Goal: Information Seeking & Learning: Compare options

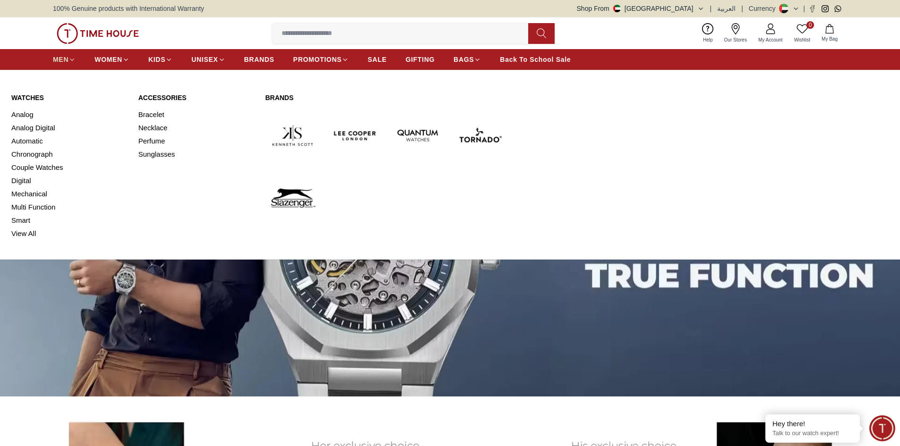
click at [59, 60] on span "MEN" at bounding box center [61, 59] width 16 height 9
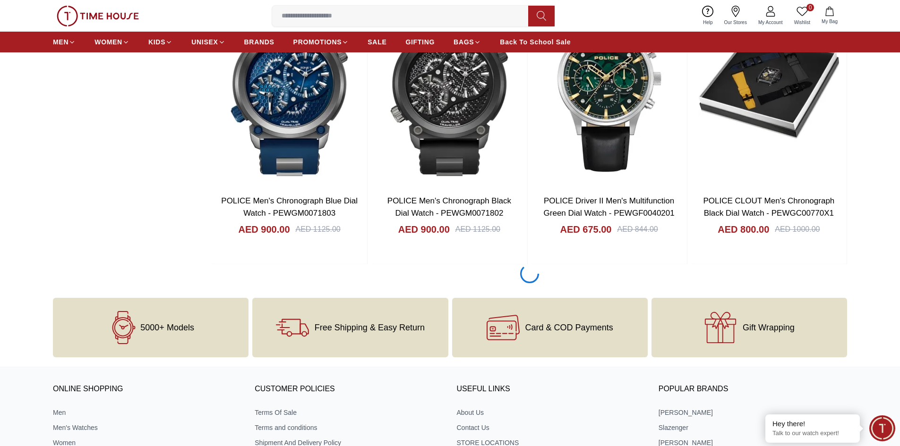
scroll to position [1275, 0]
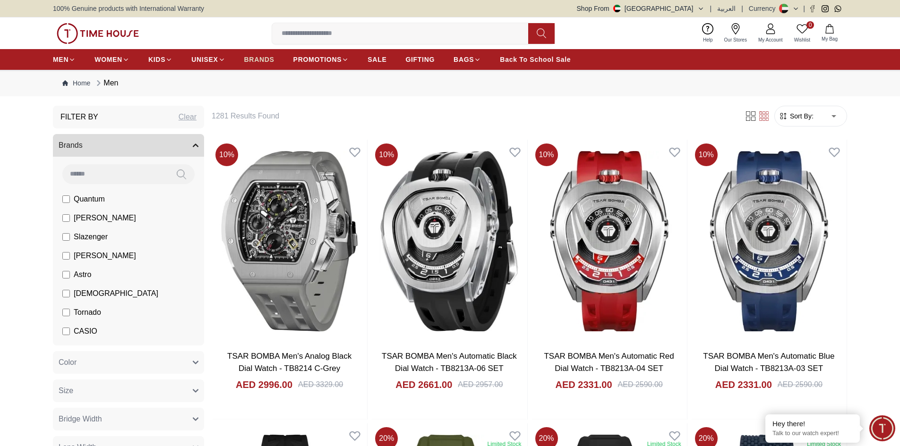
click at [265, 56] on span "BRANDS" at bounding box center [259, 59] width 30 height 9
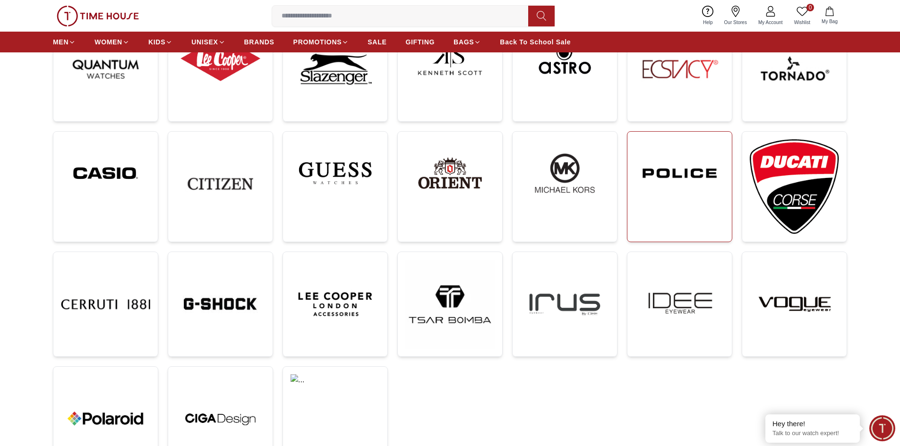
scroll to position [189, 0]
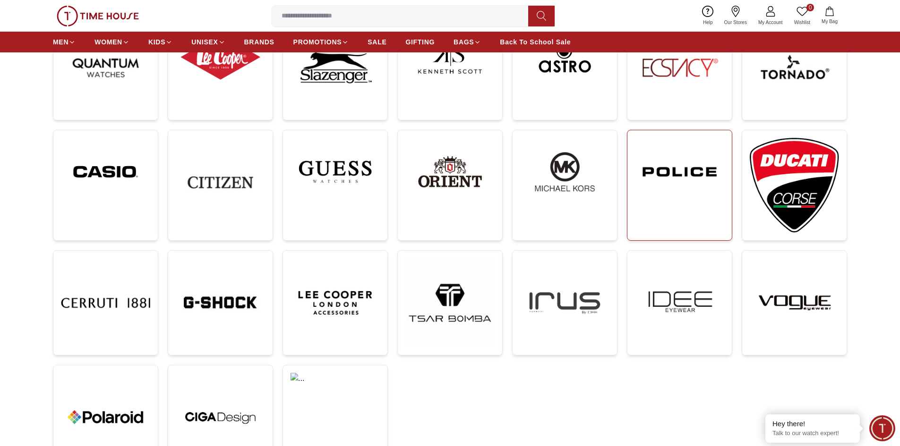
click at [668, 197] on img at bounding box center [679, 172] width 89 height 68
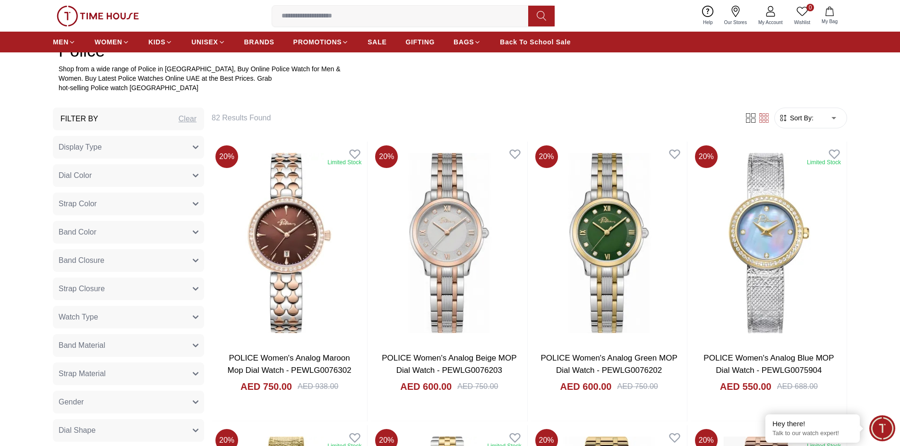
scroll to position [425, 0]
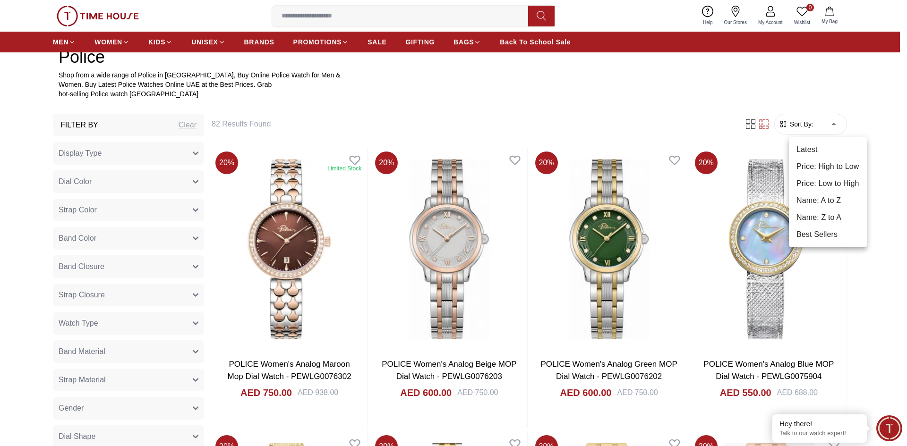
click at [833, 169] on li "Price: High to Low" at bounding box center [828, 166] width 78 height 17
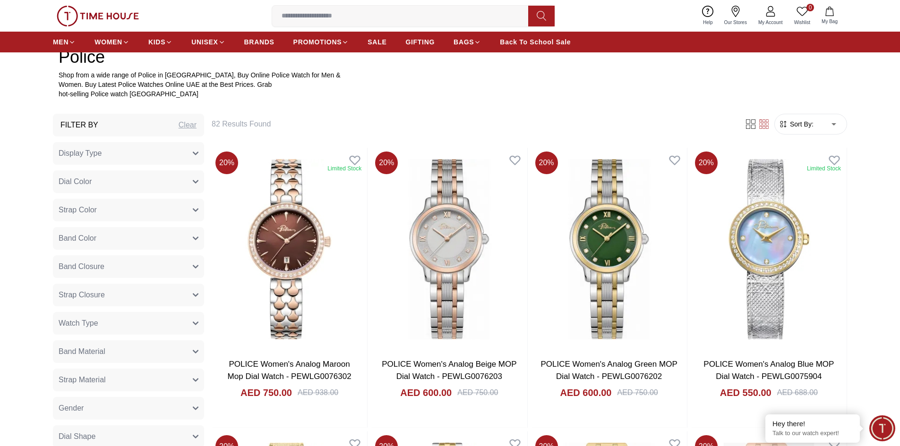
type input "*"
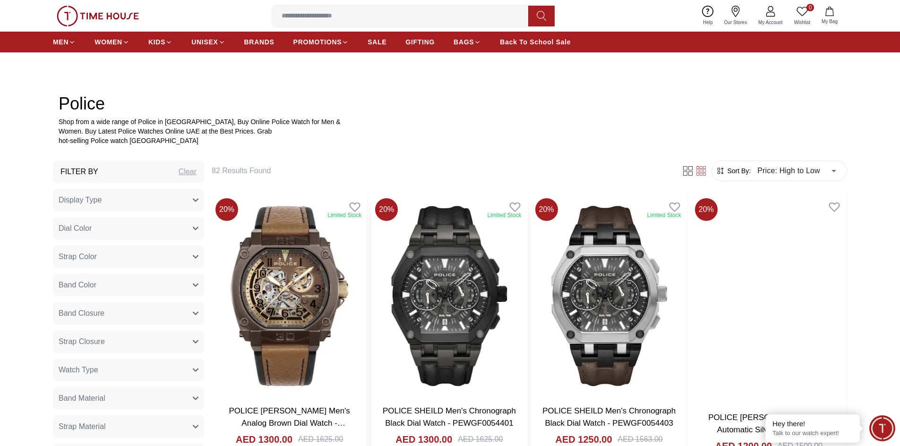
scroll to position [378, 0]
click at [591, 352] on img at bounding box center [608, 296] width 155 height 203
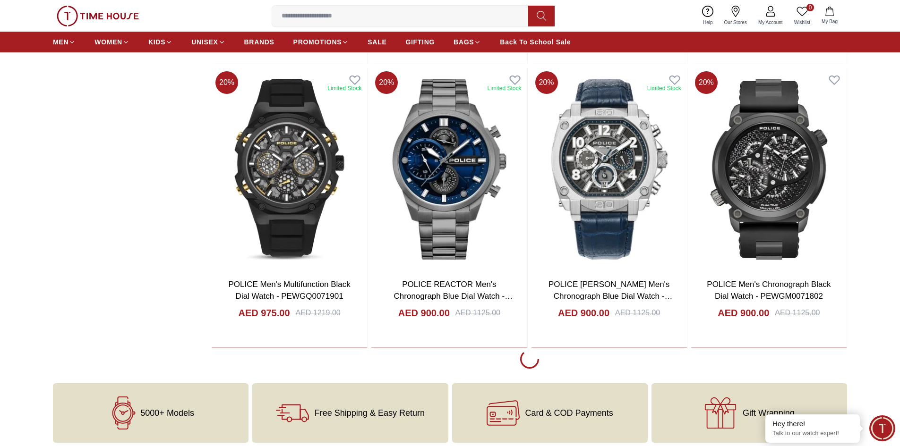
scroll to position [1653, 0]
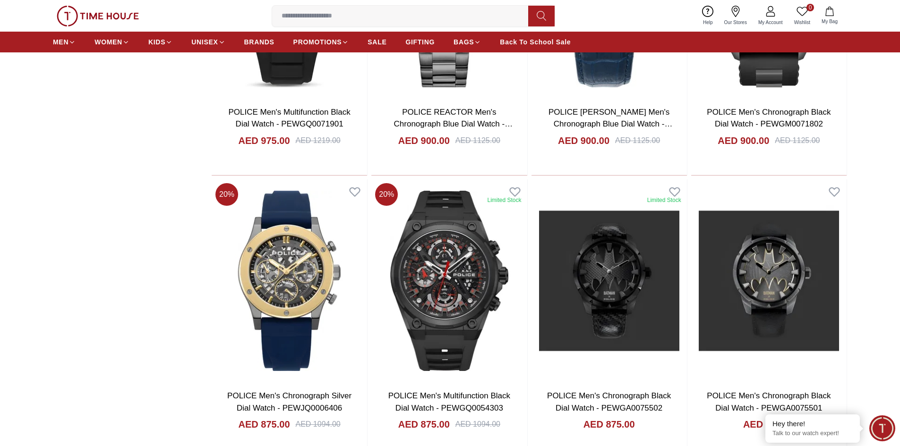
scroll to position [1842, 0]
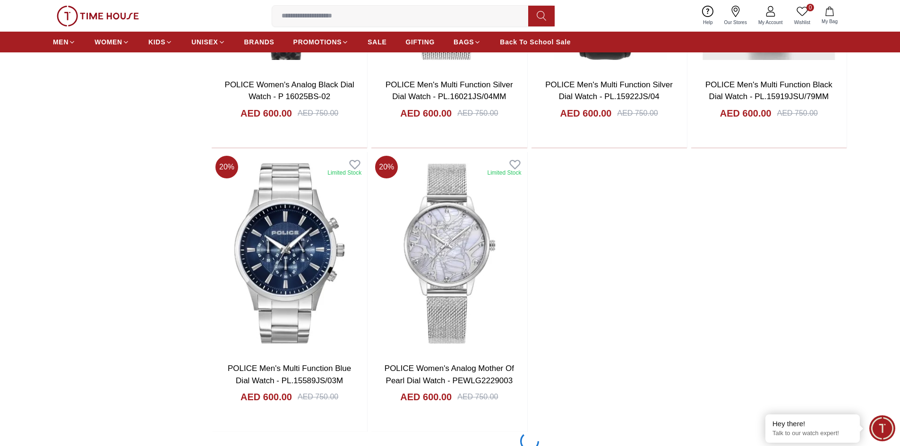
scroll to position [4393, 0]
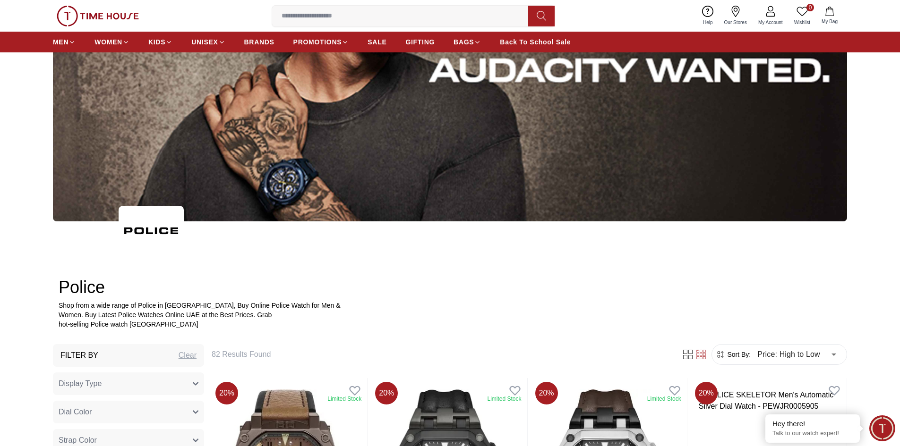
scroll to position [189, 0]
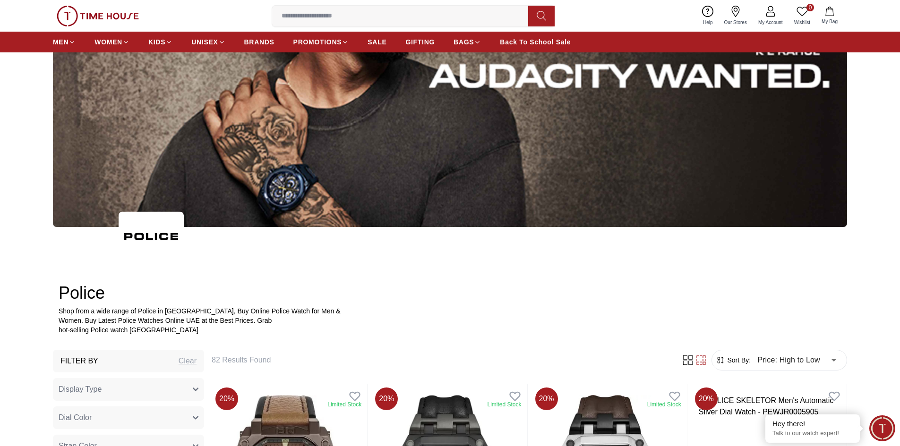
click at [139, 235] on img at bounding box center [151, 237] width 65 height 50
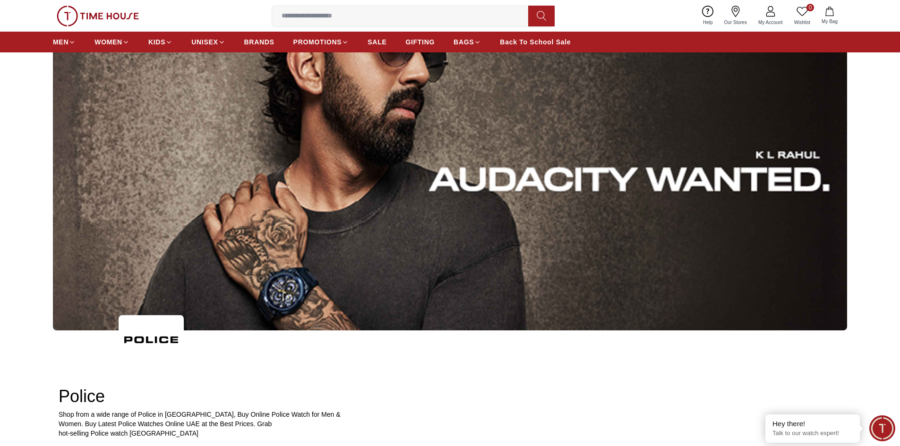
scroll to position [0, 0]
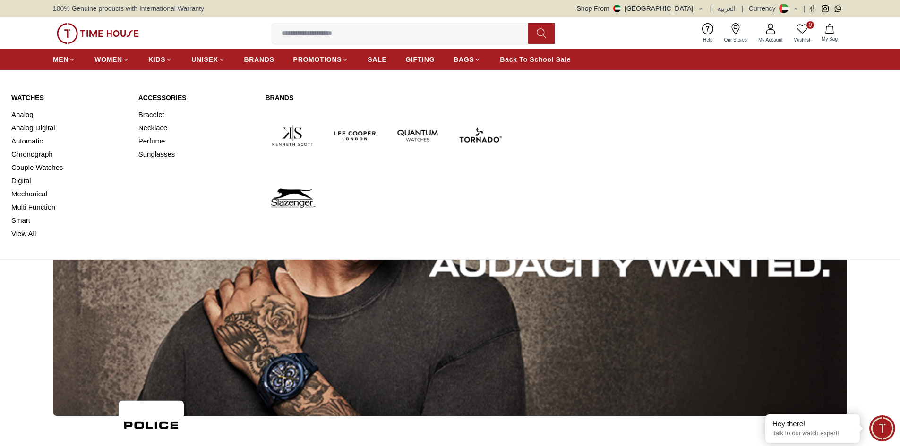
click at [51, 58] on div "MEN WOMEN KIDS UNISEX BRANDS PROMOTIONS SALE GIFTING BAGS Back To School Sale" at bounding box center [450, 59] width 900 height 21
click at [53, 58] on span "MEN" at bounding box center [61, 59] width 16 height 9
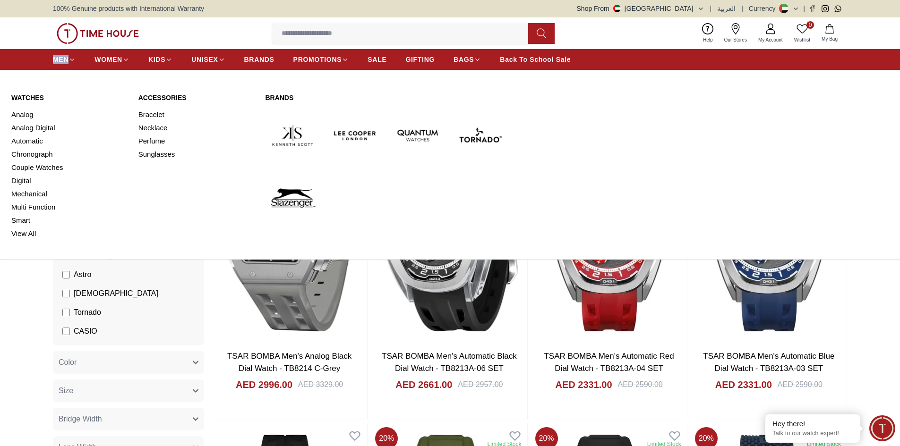
click at [280, 98] on link "Brands" at bounding box center [386, 97] width 242 height 9
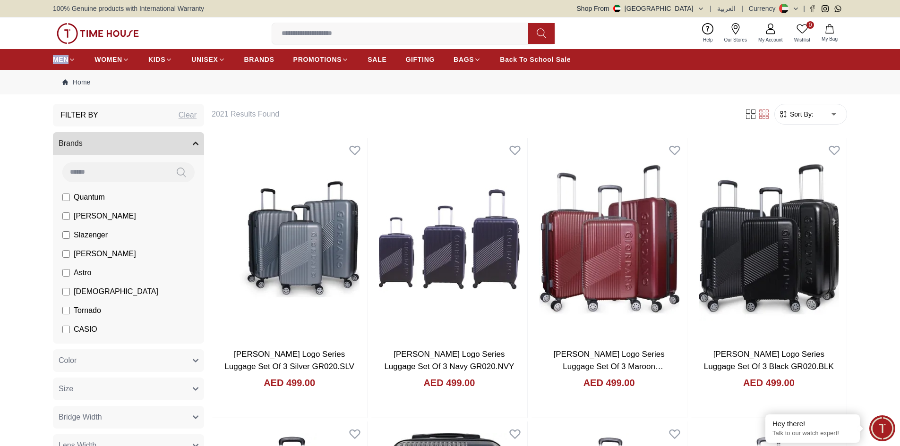
scroll to position [19, 0]
click at [196, 339] on li "GUESS" at bounding box center [130, 348] width 147 height 19
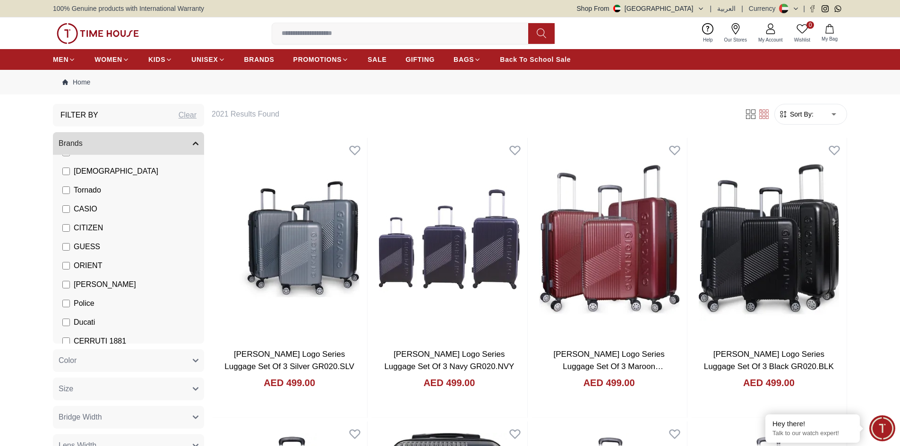
scroll to position [132, 0]
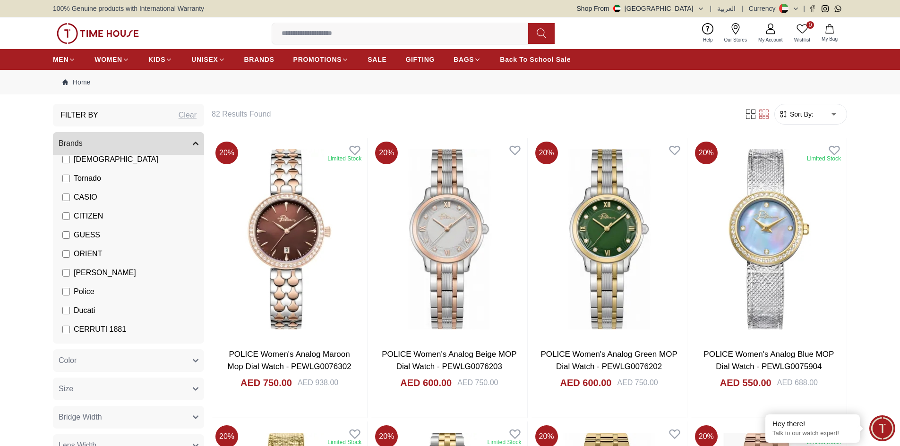
click at [145, 109] on div "Filter By Clear" at bounding box center [128, 115] width 151 height 23
click at [120, 120] on div "Filter By Clear" at bounding box center [128, 115] width 151 height 23
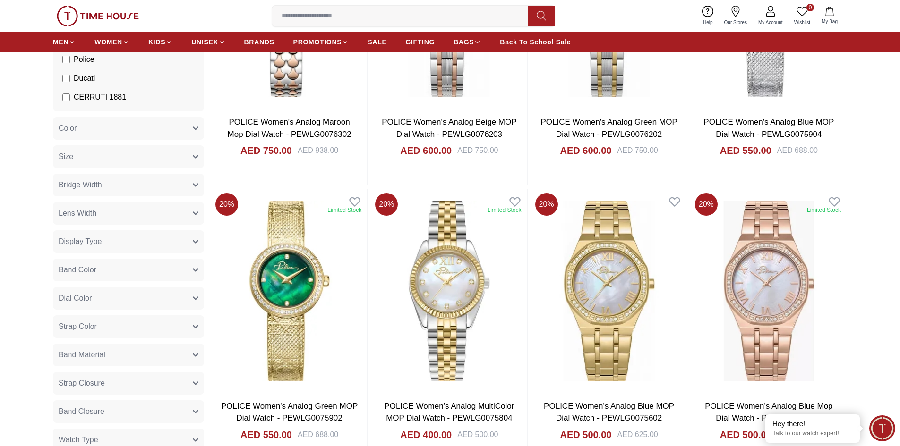
scroll to position [236, 0]
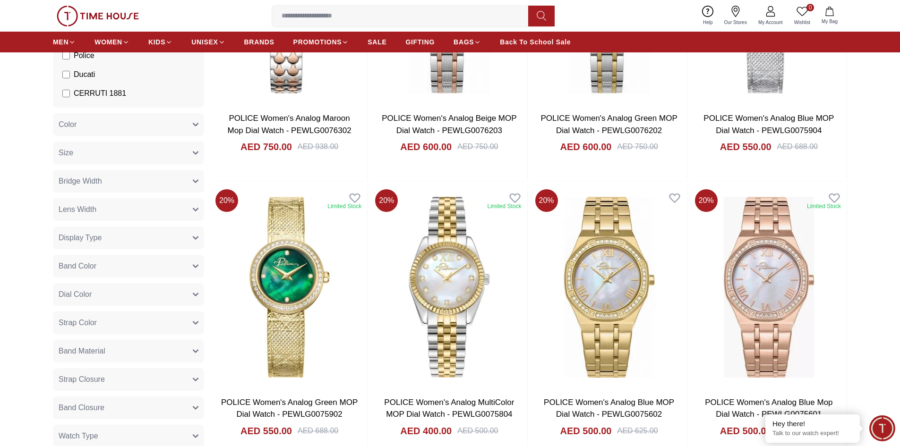
click at [87, 125] on button "Color" at bounding box center [128, 124] width 151 height 23
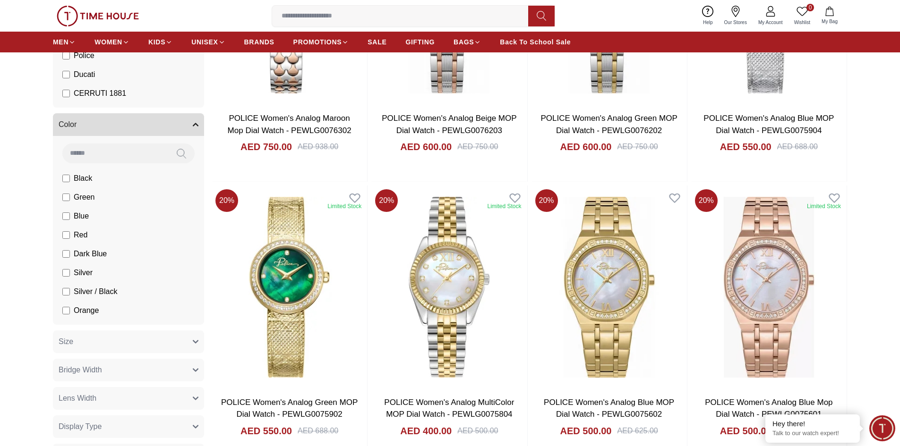
click at [111, 116] on button "Color" at bounding box center [128, 124] width 151 height 23
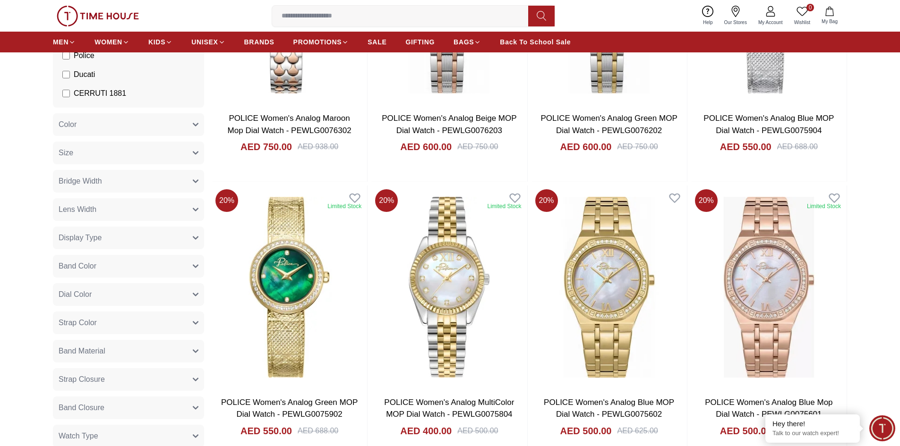
click at [102, 264] on button "Band Color" at bounding box center [128, 266] width 151 height 23
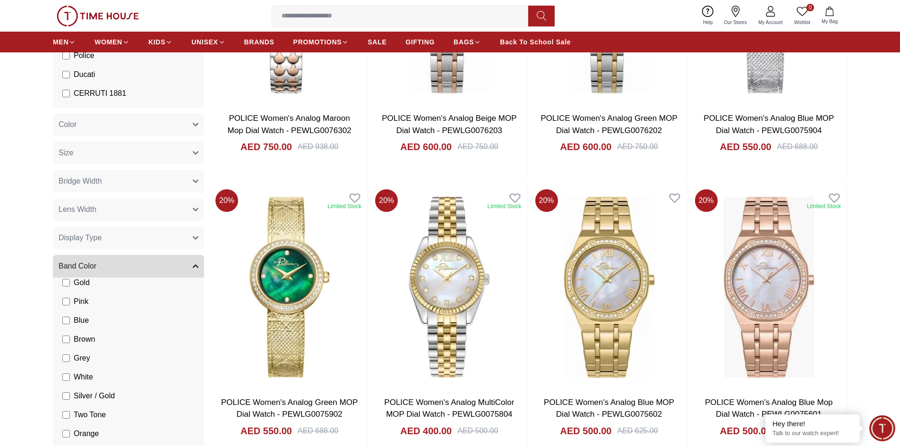
scroll to position [189, 0]
click at [77, 80] on span "White" at bounding box center [84, 74] width 21 height 11
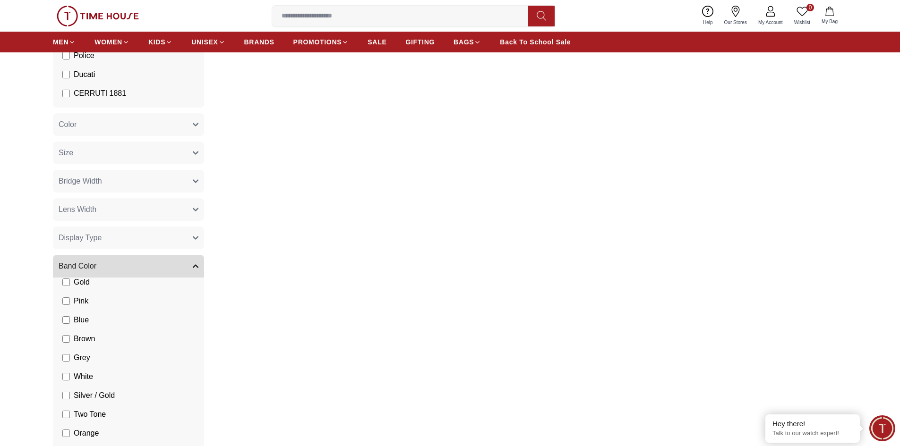
click at [153, 266] on button "Band Color" at bounding box center [128, 266] width 151 height 23
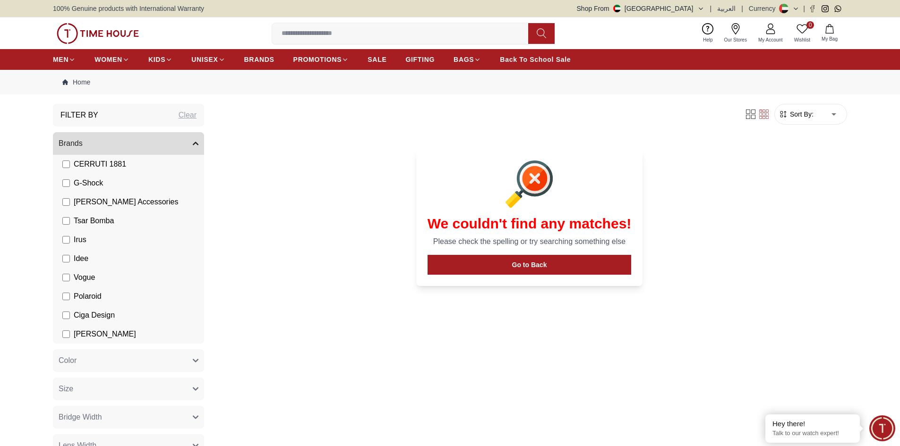
click at [185, 118] on div "Clear" at bounding box center [188, 115] width 18 height 11
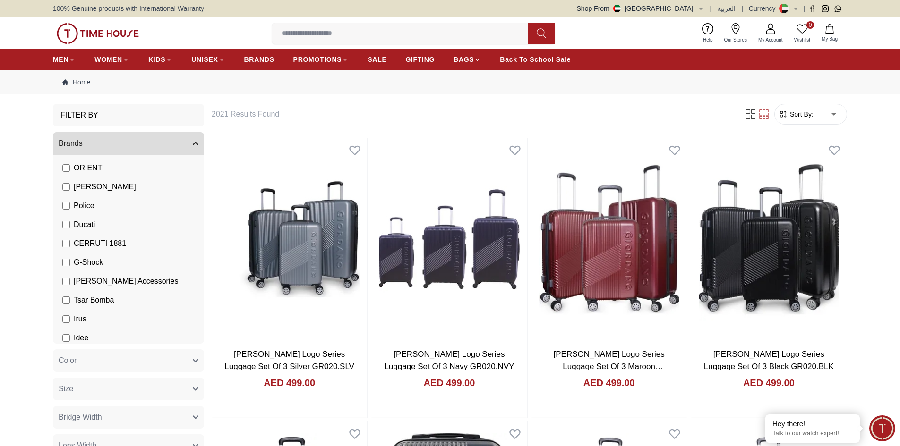
scroll to position [203, 0]
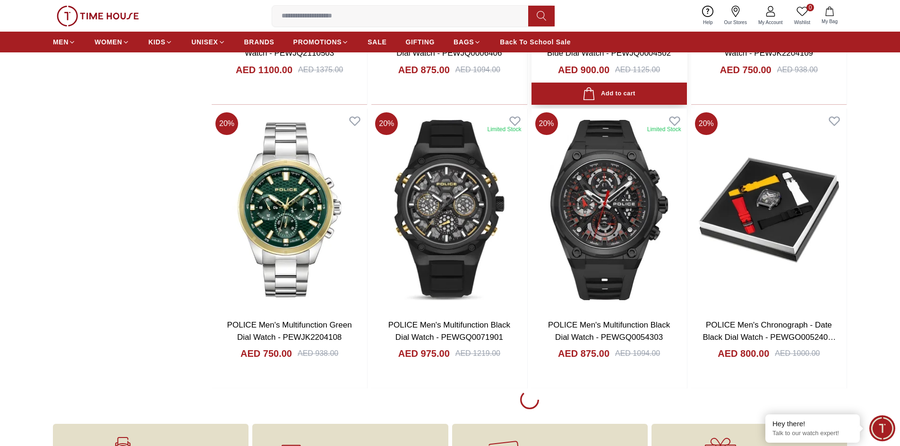
scroll to position [1181, 0]
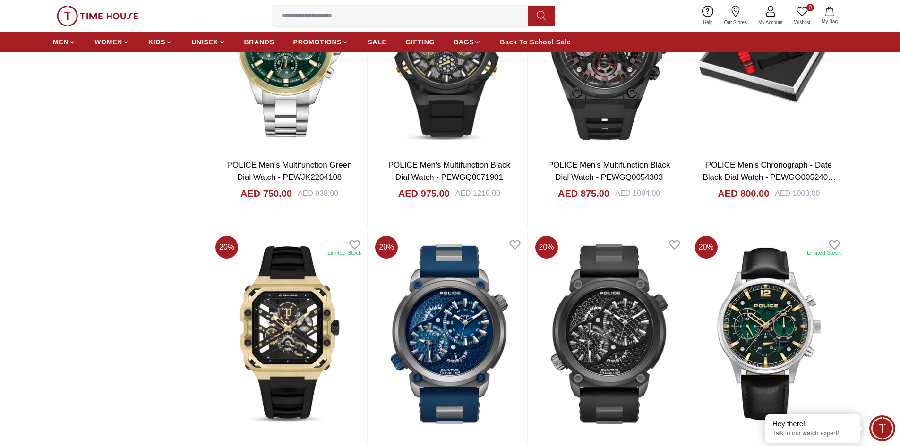
scroll to position [1370, 0]
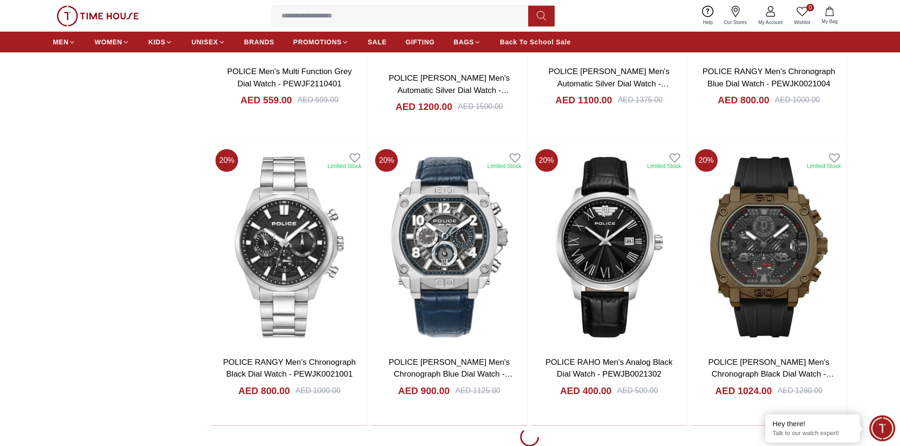
scroll to position [4015, 0]
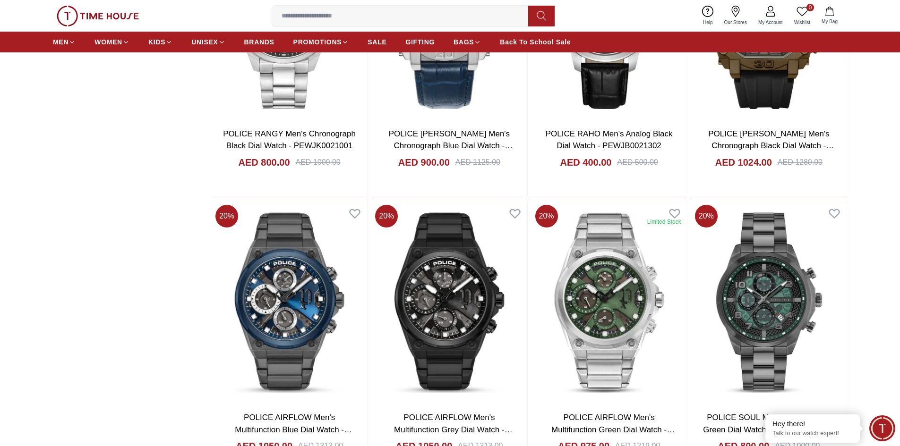
scroll to position [4204, 0]
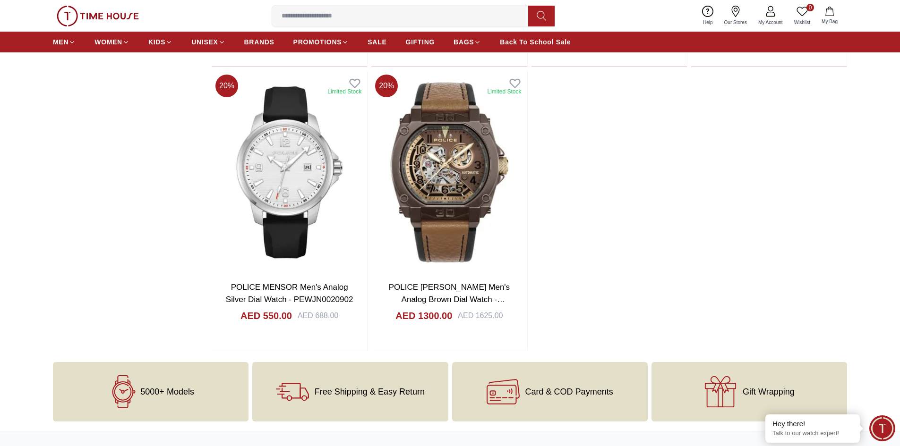
scroll to position [5716, 0]
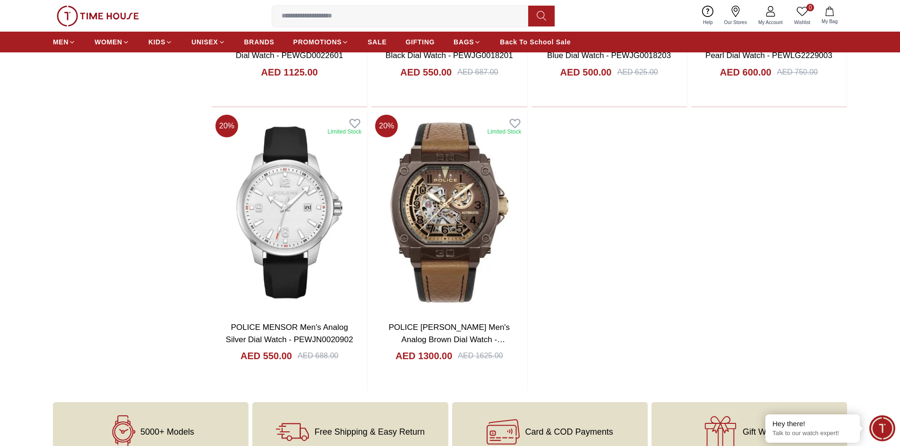
click at [93, 18] on img at bounding box center [98, 16] width 82 height 21
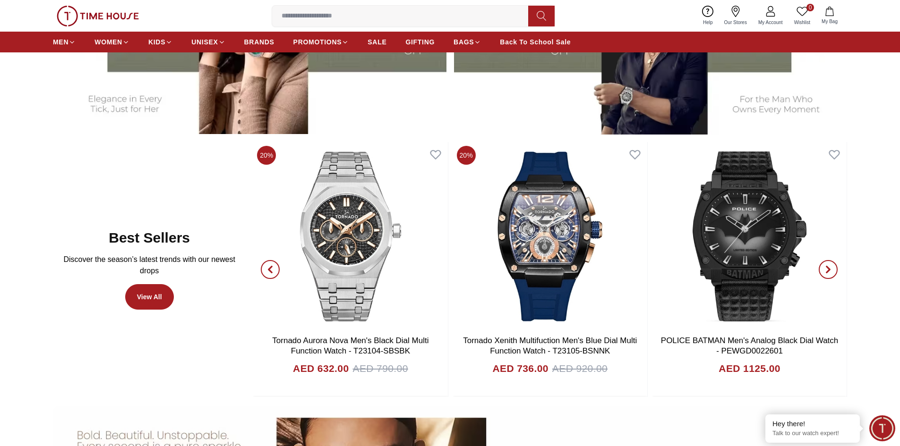
scroll to position [567, 0]
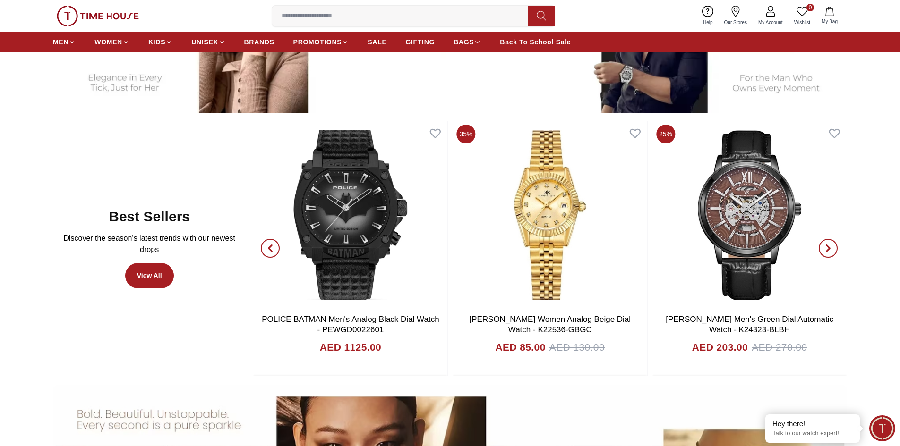
click at [831, 251] on icon "button" at bounding box center [828, 249] width 8 height 8
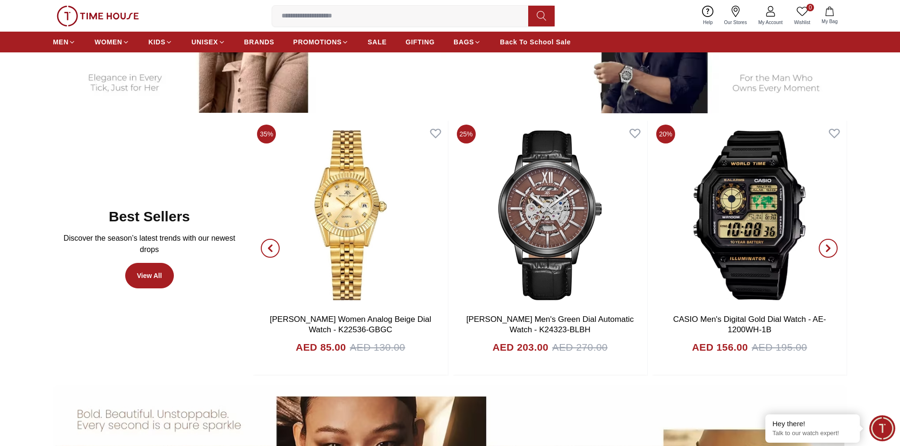
click at [831, 251] on icon "button" at bounding box center [828, 249] width 8 height 8
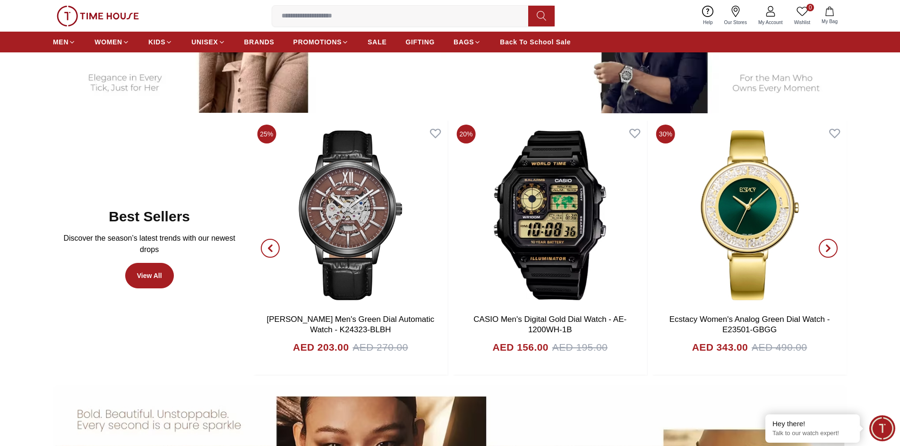
click at [831, 251] on icon "button" at bounding box center [828, 249] width 8 height 8
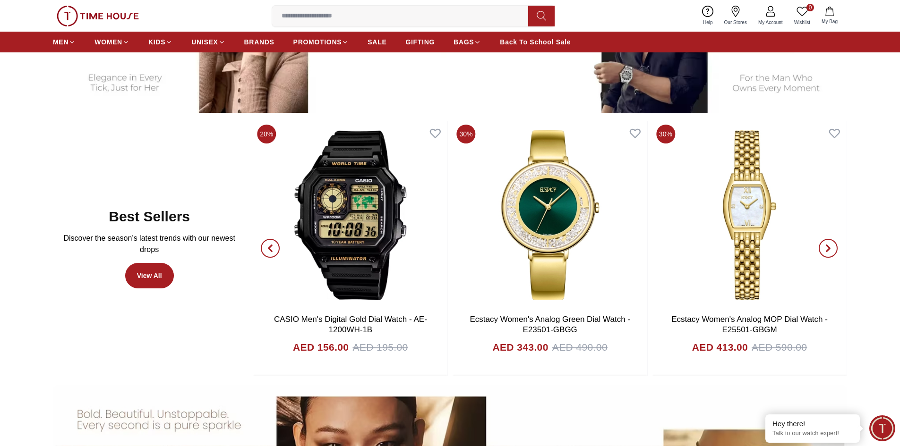
click at [831, 251] on icon "button" at bounding box center [828, 249] width 8 height 8
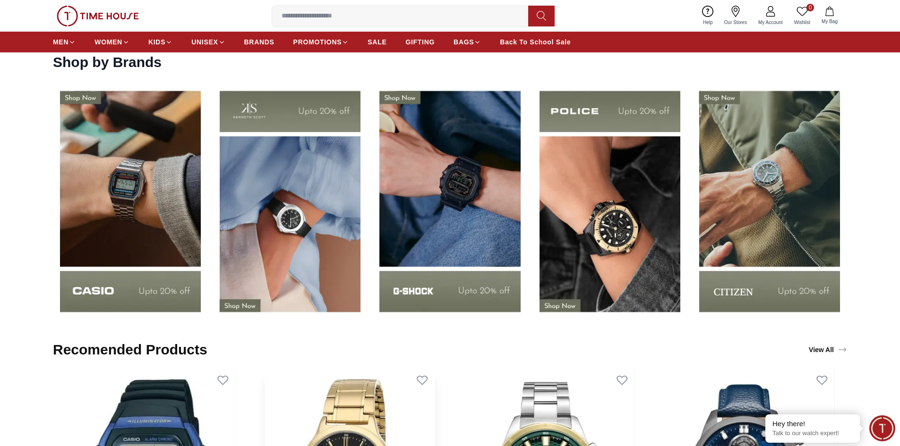
scroll to position [1606, 0]
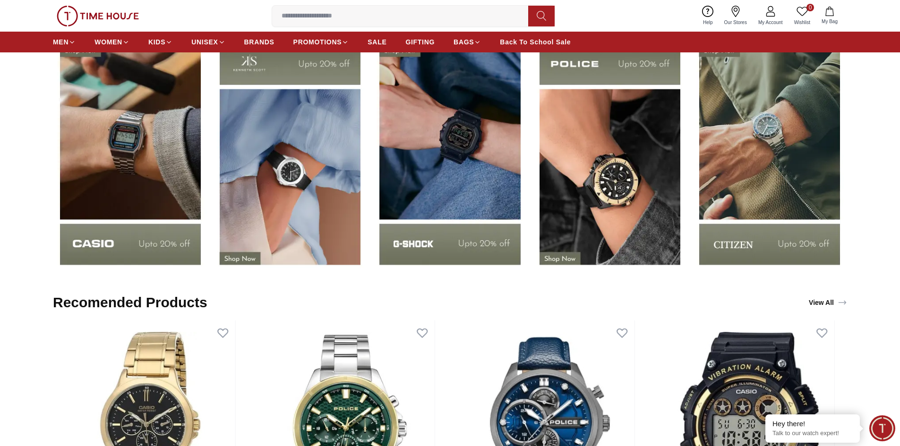
click at [592, 223] on img at bounding box center [609, 154] width 155 height 242
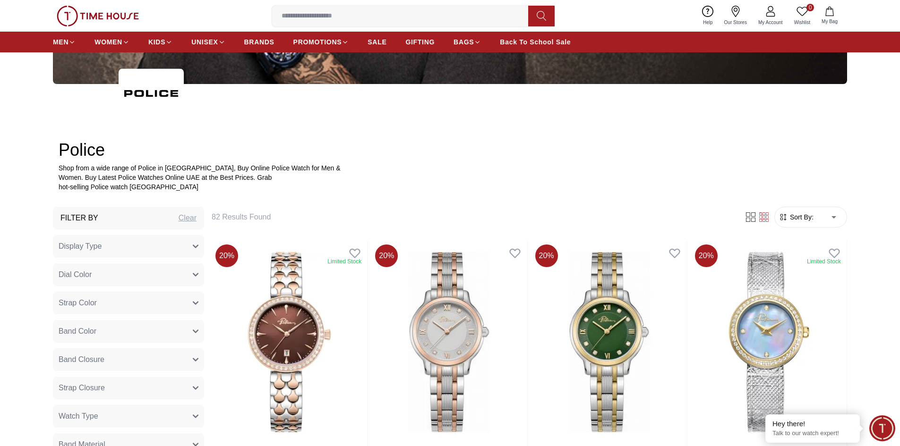
scroll to position [472, 0]
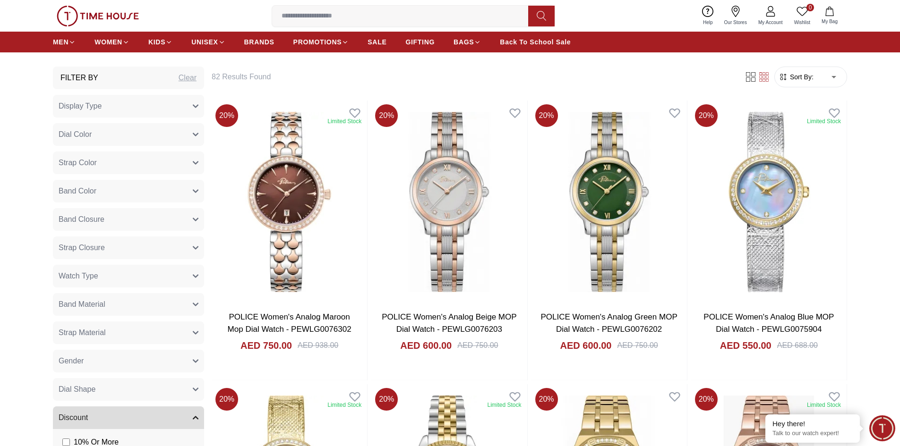
click at [69, 15] on img at bounding box center [98, 16] width 82 height 21
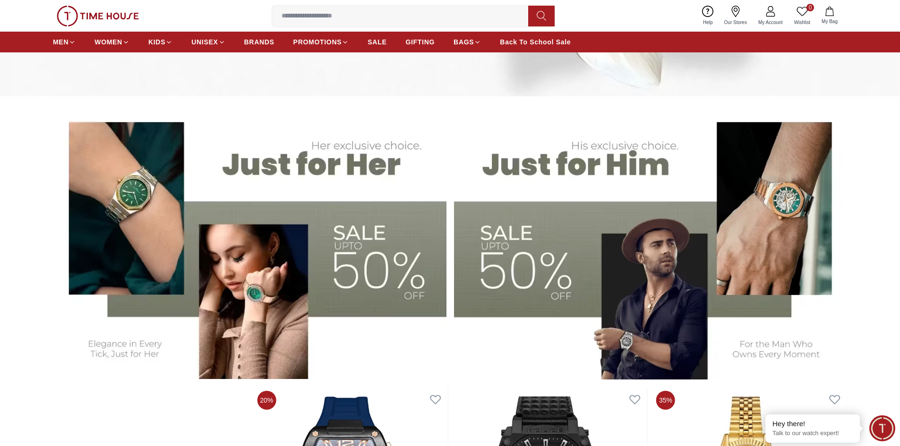
scroll to position [283, 0]
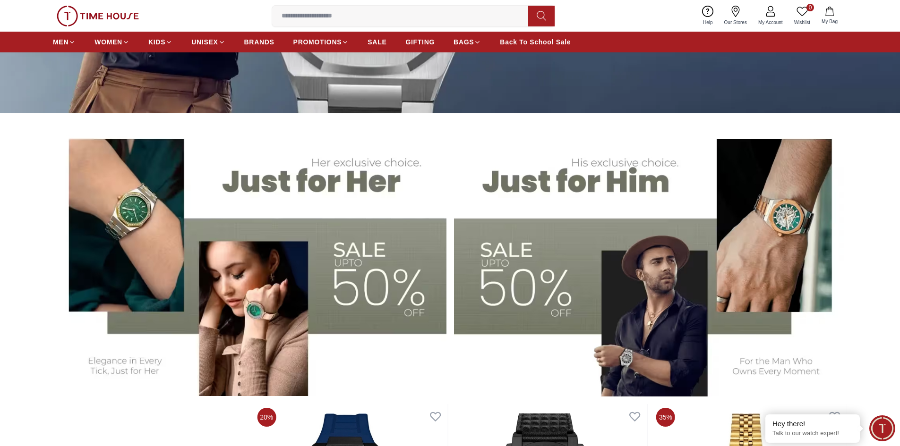
click at [534, 291] on img at bounding box center [650, 260] width 393 height 274
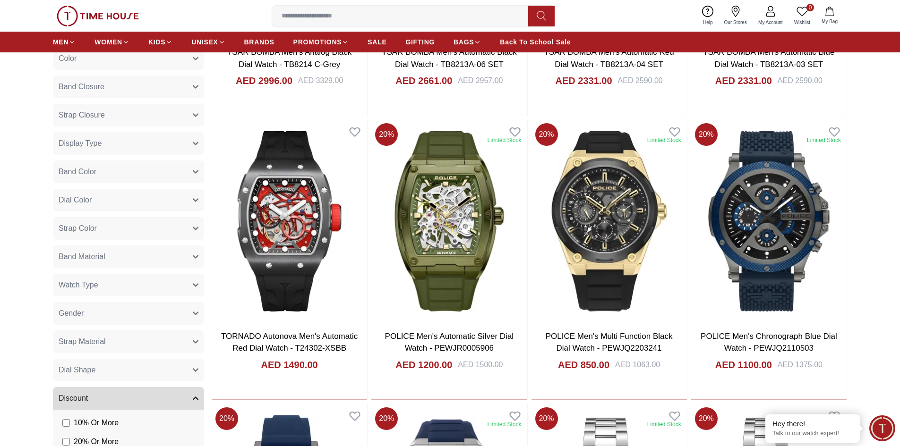
scroll to position [331, 0]
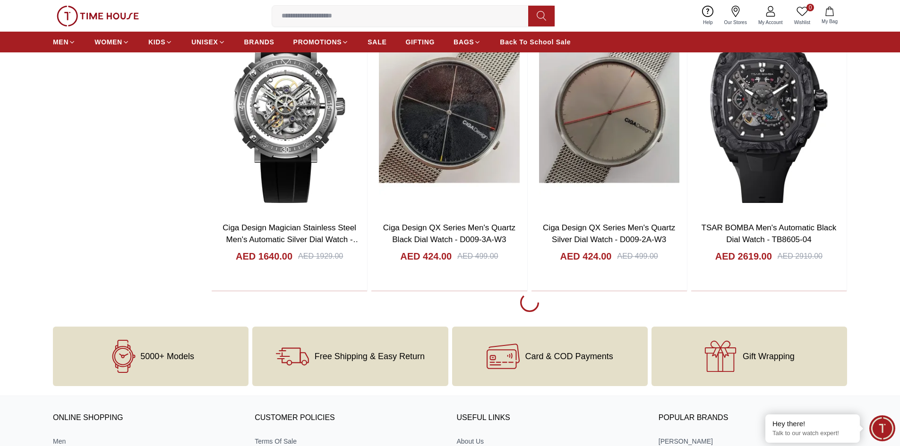
scroll to position [4110, 0]
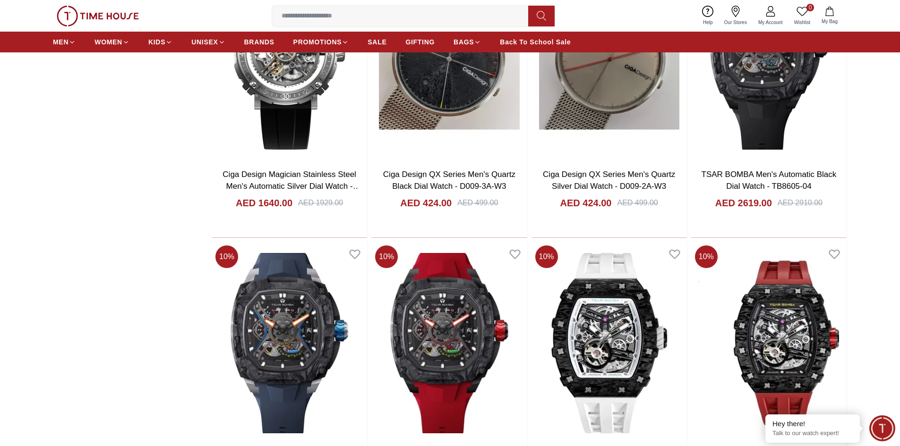
scroll to position [4251, 0]
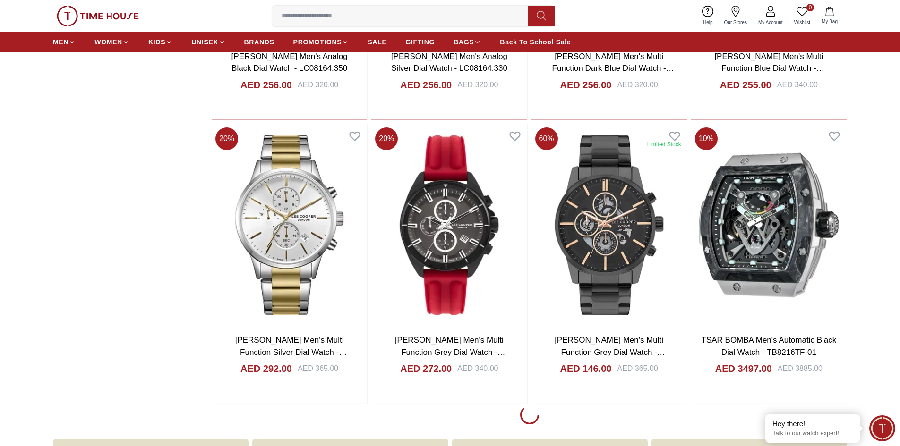
scroll to position [6897, 0]
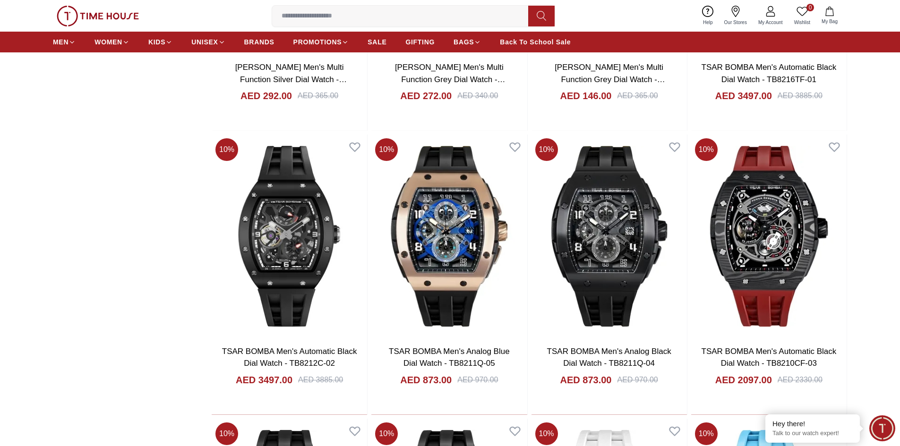
scroll to position [7133, 0]
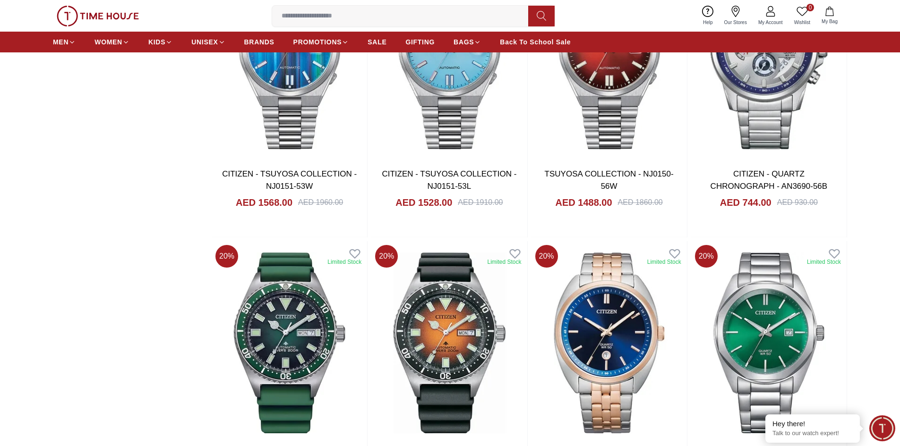
scroll to position [9258, 0]
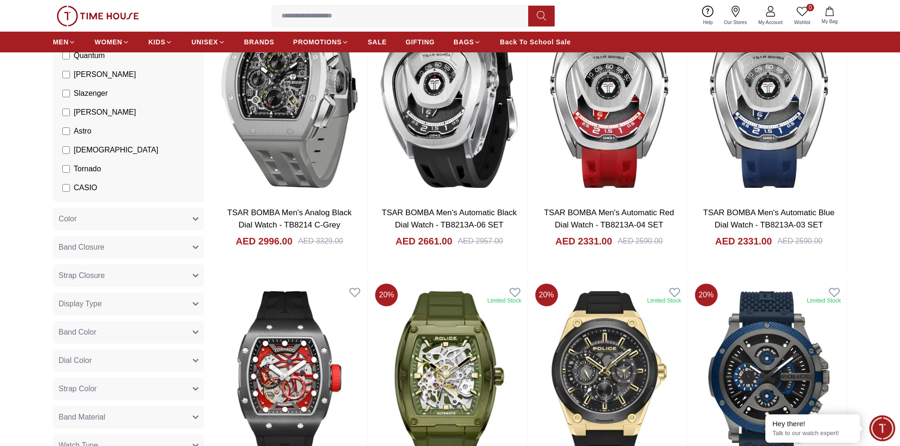
scroll to position [520, 0]
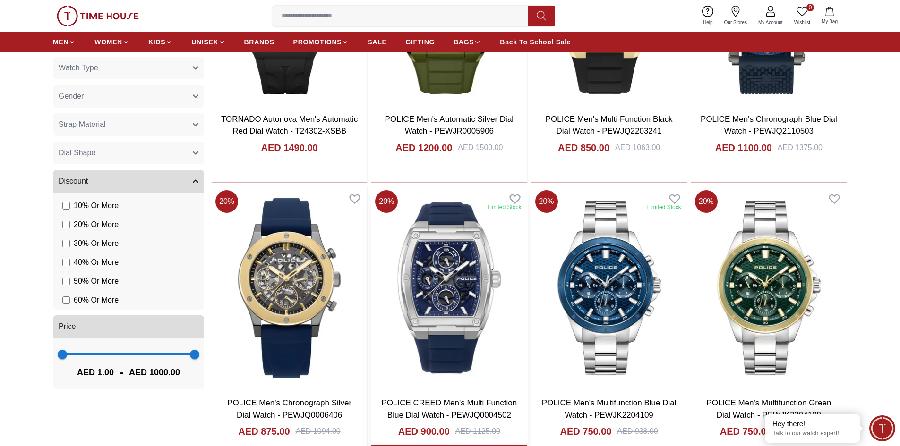
click at [452, 376] on img at bounding box center [448, 288] width 155 height 203
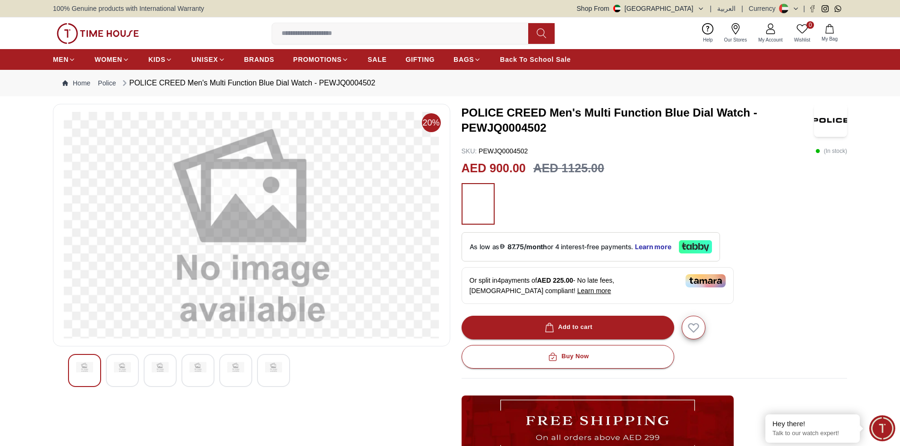
click at [112, 368] on div at bounding box center [122, 370] width 33 height 33
click at [173, 385] on div at bounding box center [160, 370] width 33 height 33
click at [192, 376] on div at bounding box center [197, 370] width 33 height 33
click at [248, 58] on span "BRANDS" at bounding box center [259, 59] width 30 height 9
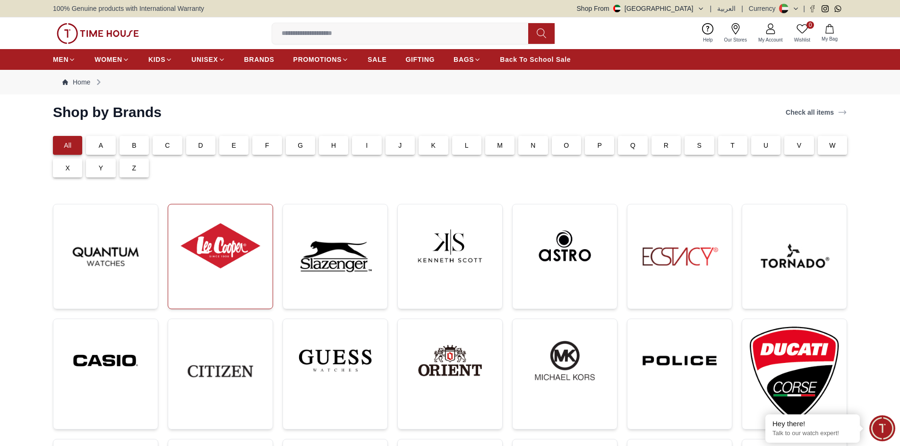
click at [196, 260] on img at bounding box center [220, 246] width 89 height 68
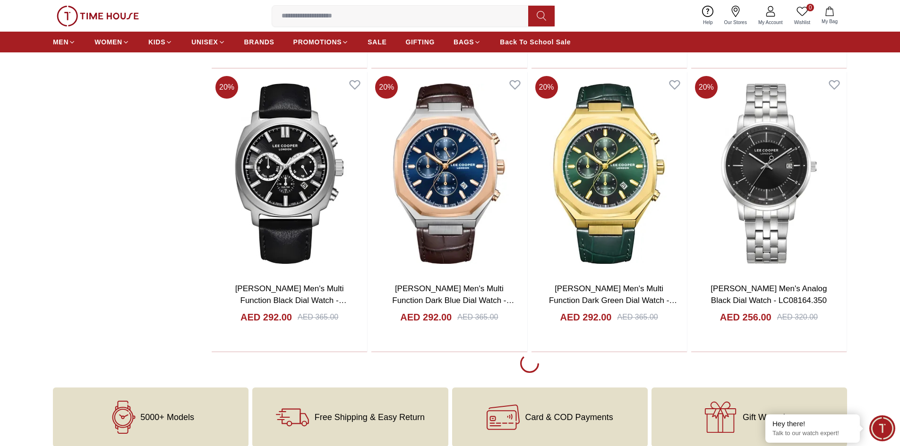
scroll to position [1653, 0]
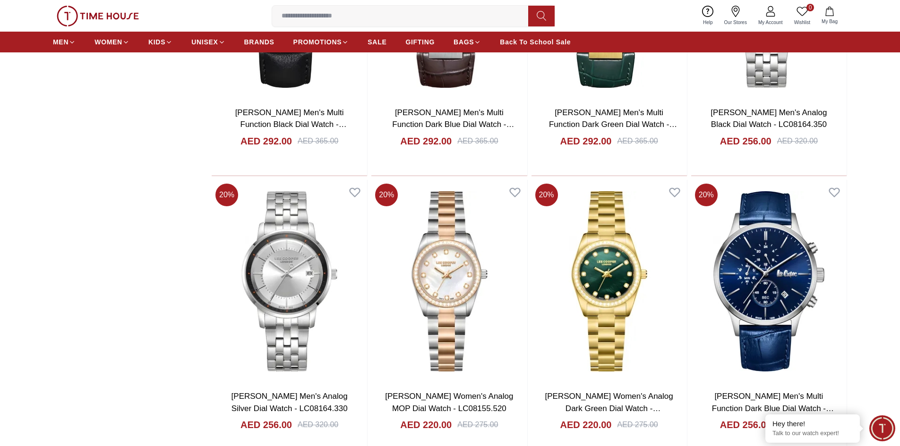
scroll to position [1842, 0]
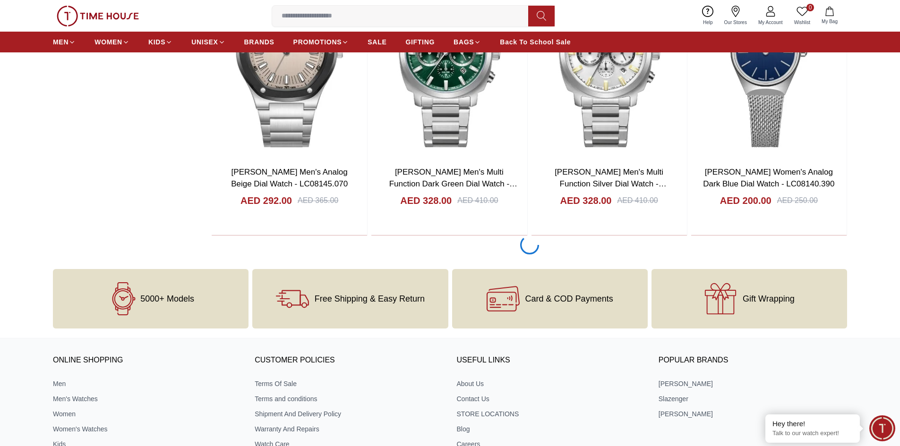
scroll to position [4535, 0]
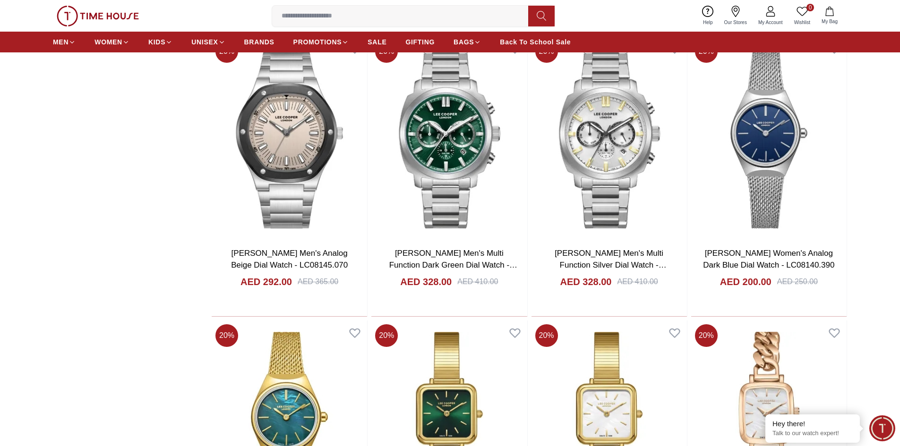
scroll to position [4488, 0]
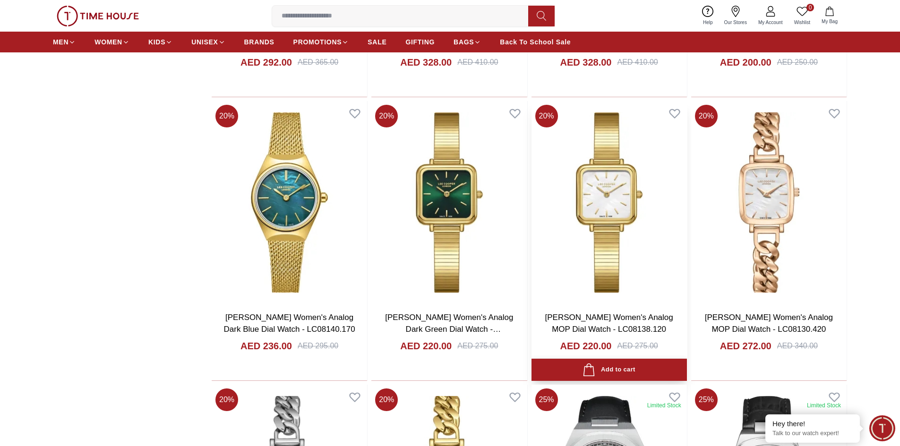
scroll to position [4724, 0]
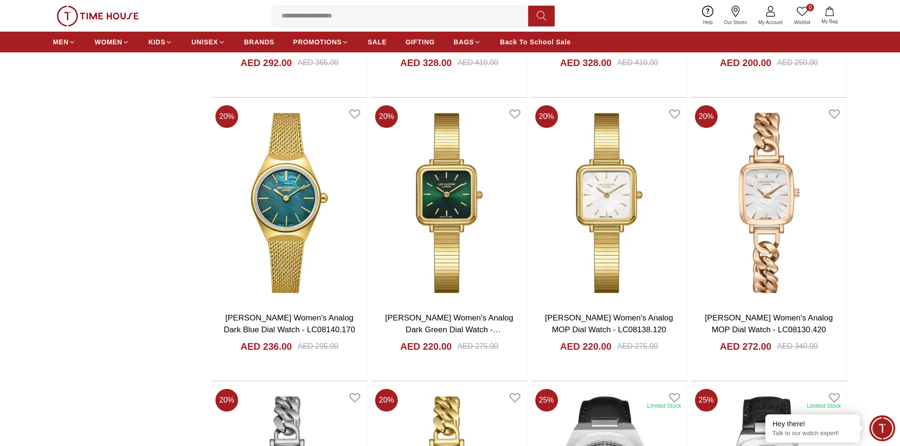
click at [103, 18] on img at bounding box center [98, 16] width 82 height 21
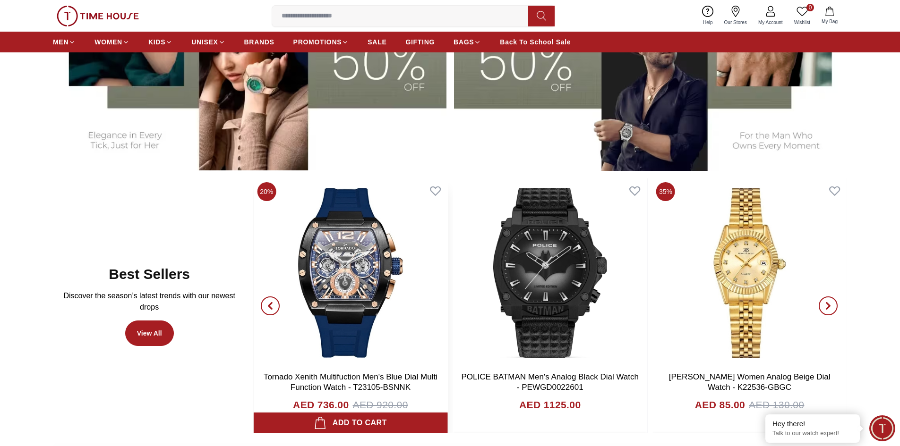
scroll to position [472, 0]
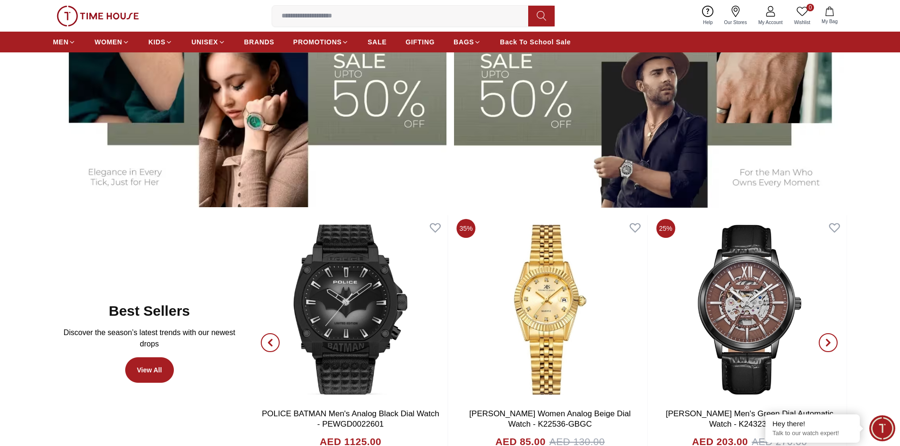
click at [532, 130] on img at bounding box center [650, 71] width 393 height 274
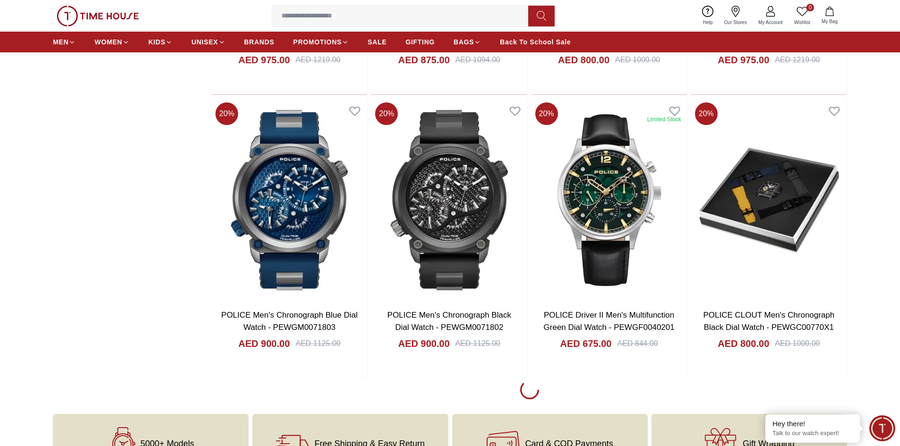
scroll to position [1228, 0]
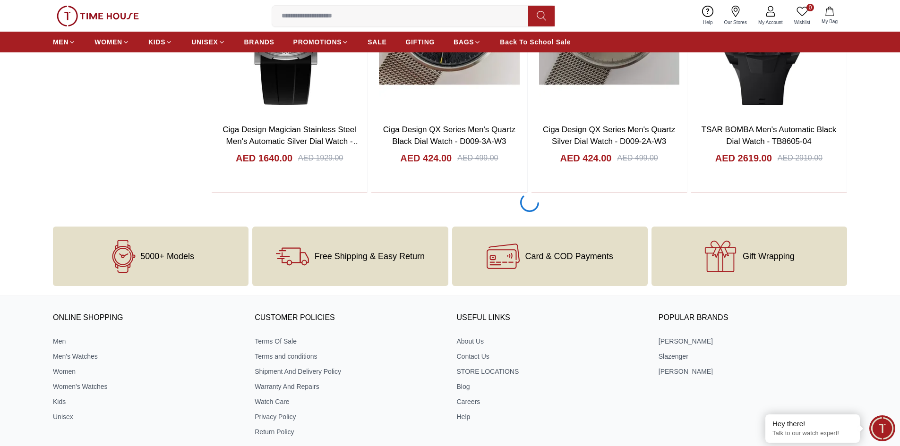
scroll to position [4333, 0]
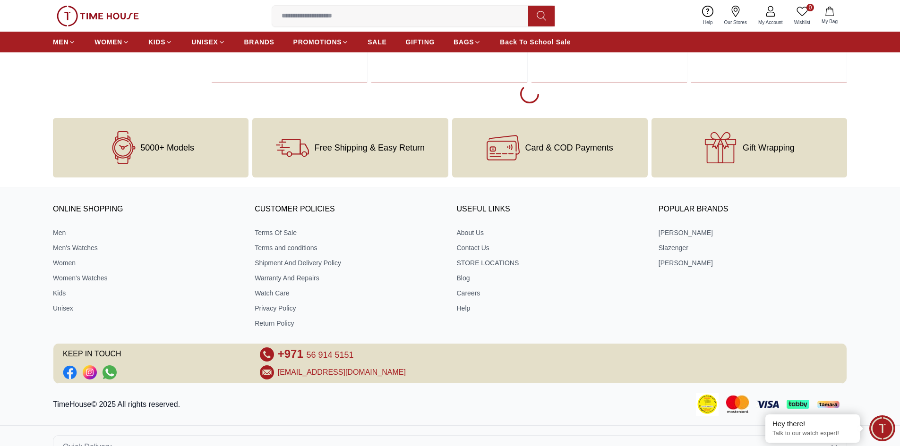
scroll to position [4239, 0]
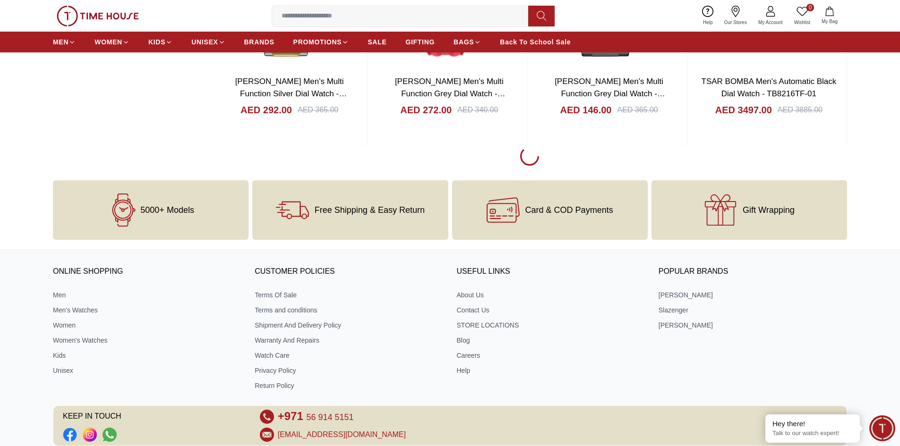
scroll to position [7120, 0]
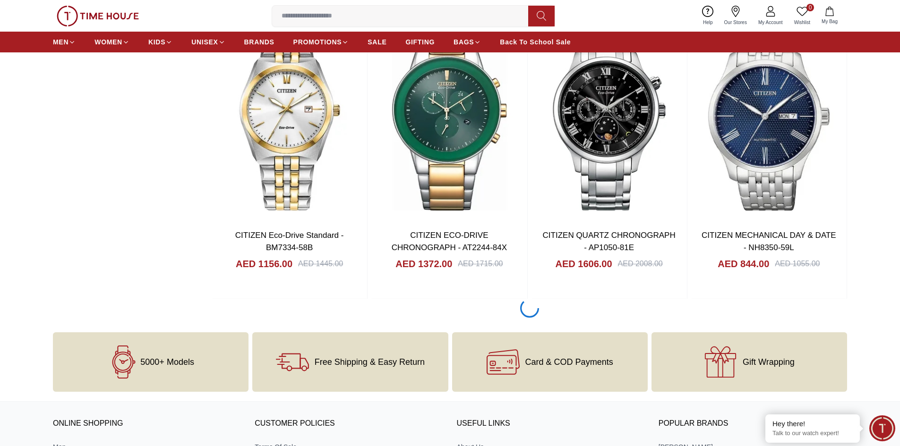
scroll to position [9765, 0]
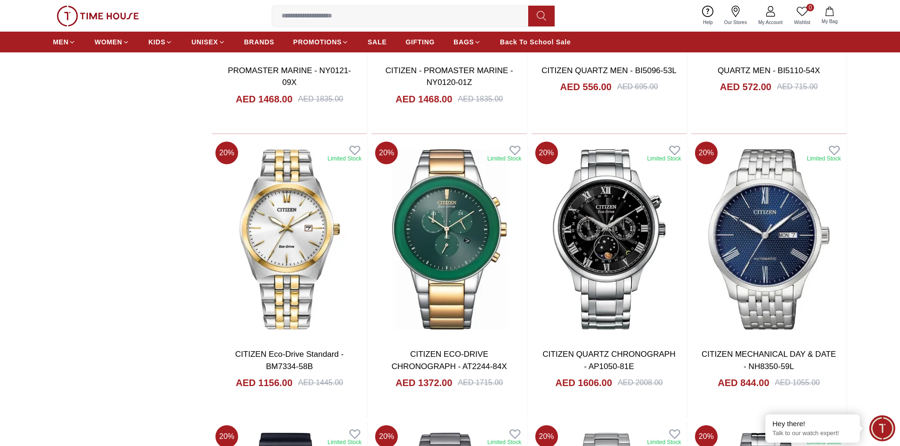
scroll to position [9624, 0]
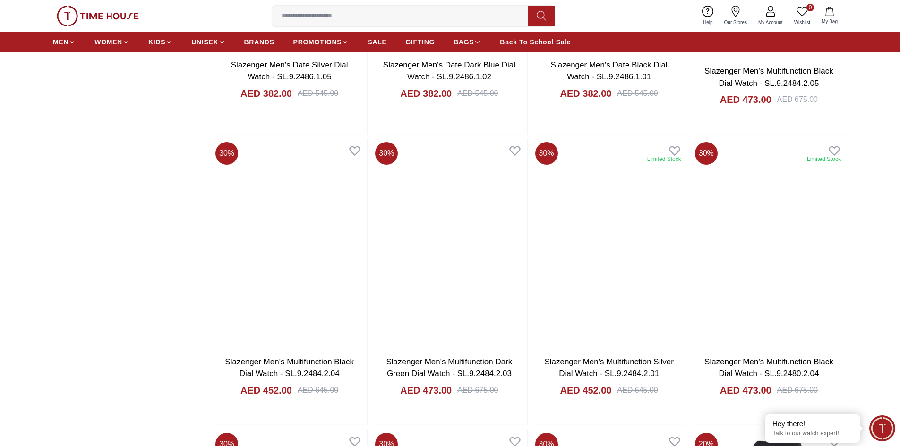
scroll to position [11985, 0]
